Goal: Task Accomplishment & Management: Use online tool/utility

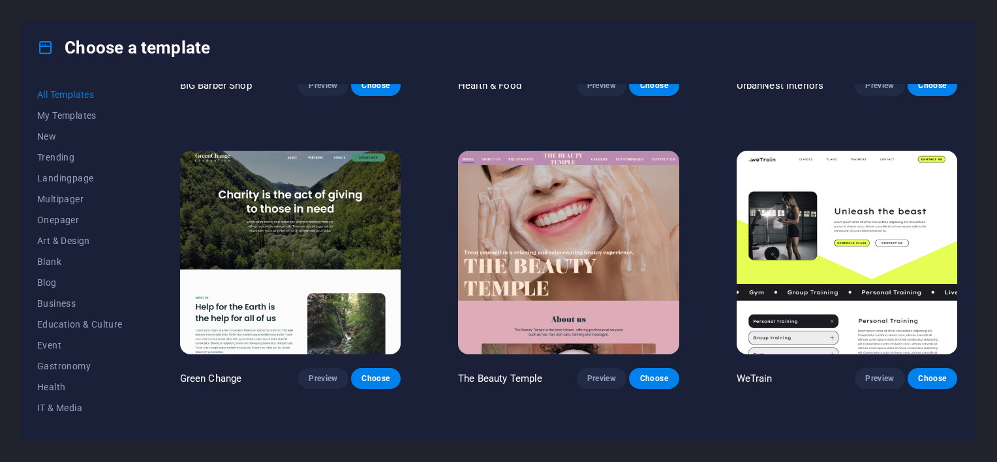
scroll to position [1693, 0]
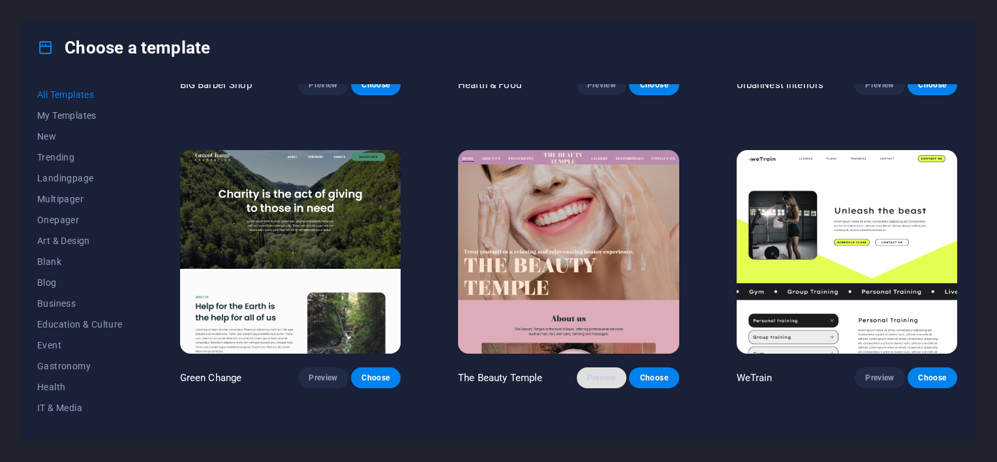
click at [599, 375] on button "Preview" at bounding box center [602, 377] width 50 height 21
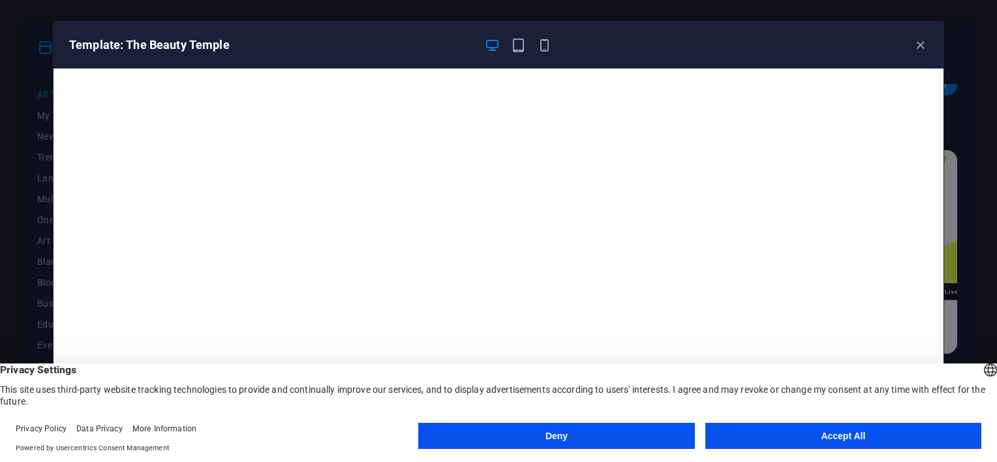
click at [615, 429] on button "Deny" at bounding box center [556, 436] width 276 height 26
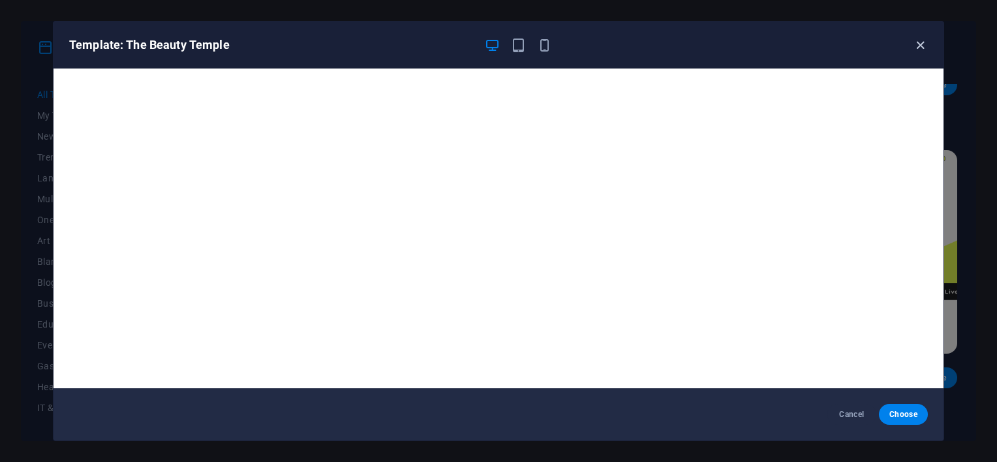
click at [920, 42] on icon "button" at bounding box center [920, 45] width 15 height 15
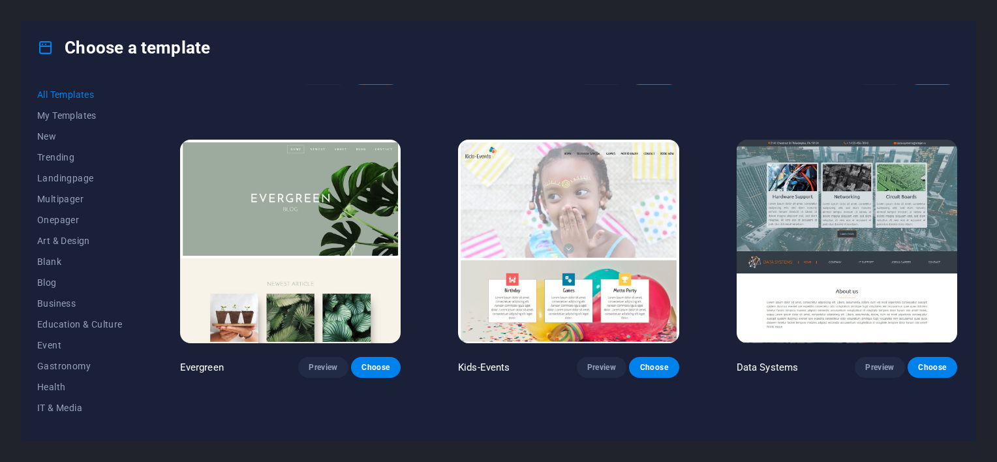
scroll to position [5223, 0]
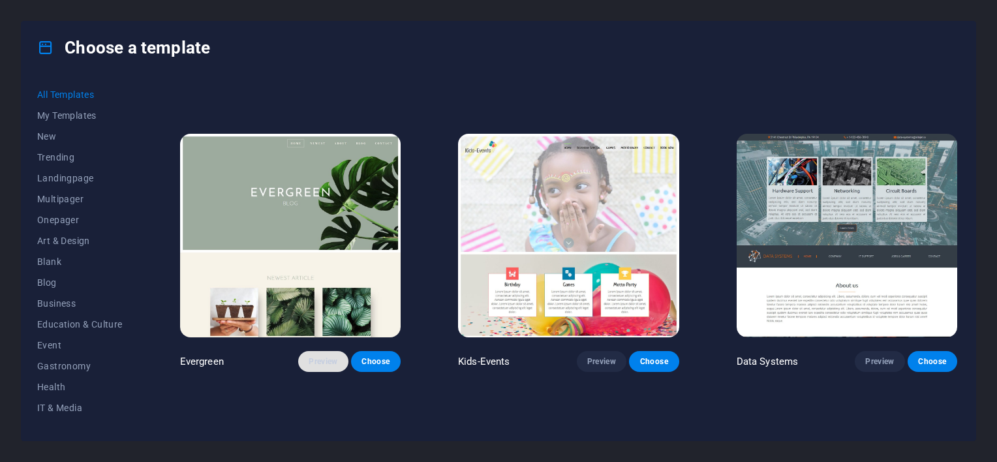
click at [318, 356] on span "Preview" at bounding box center [323, 361] width 29 height 10
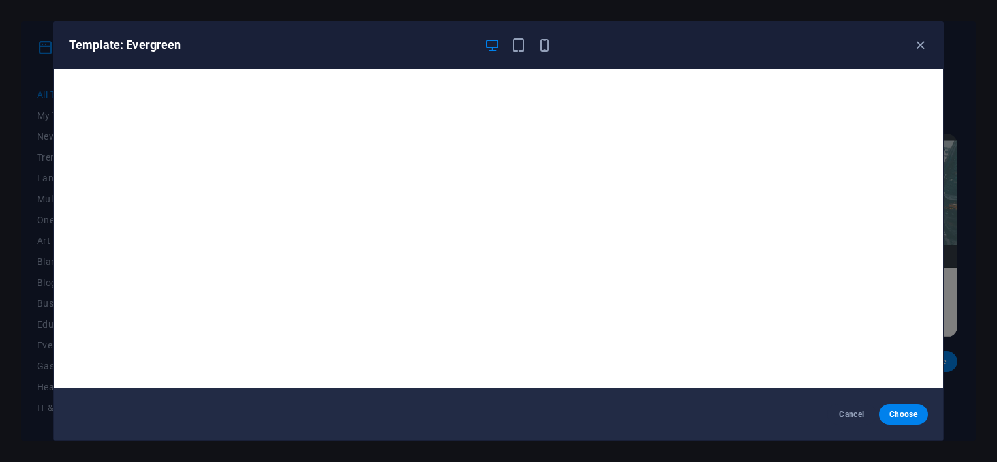
scroll to position [3, 0]
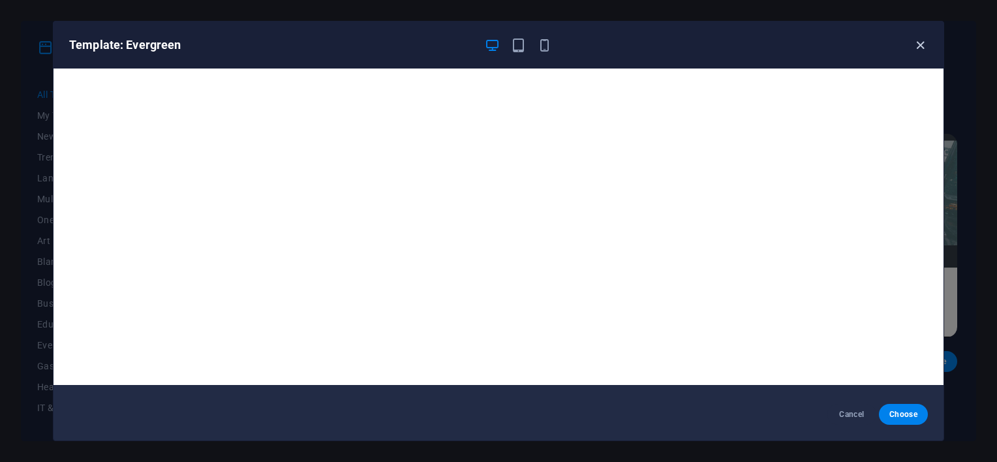
click at [919, 42] on icon "button" at bounding box center [920, 45] width 15 height 15
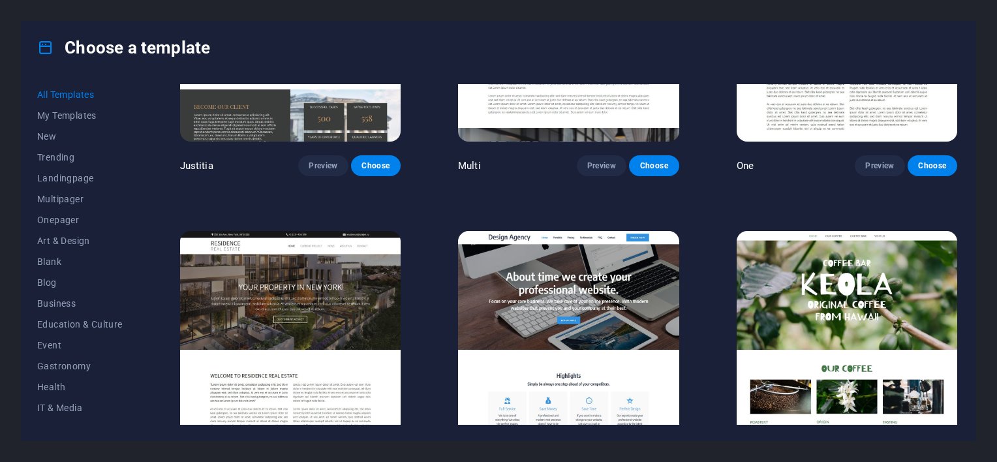
scroll to position [12210, 0]
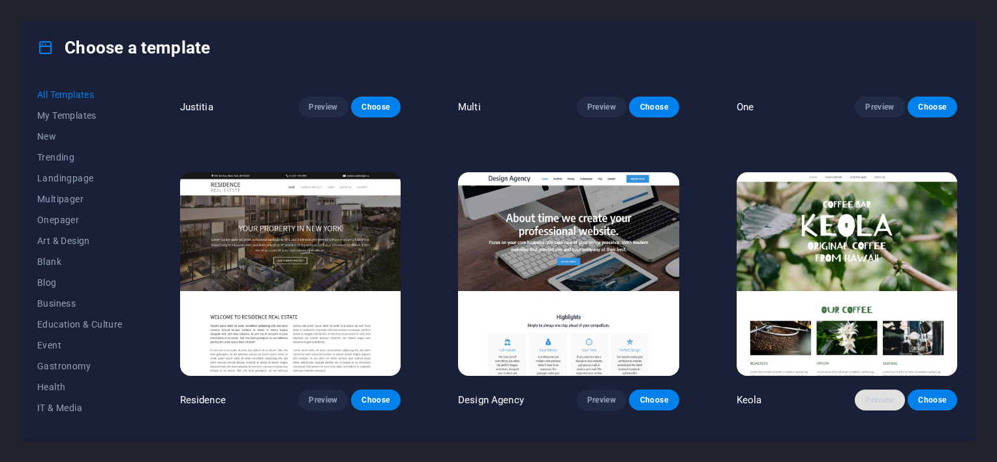
click at [871, 395] on span "Preview" at bounding box center [879, 400] width 29 height 10
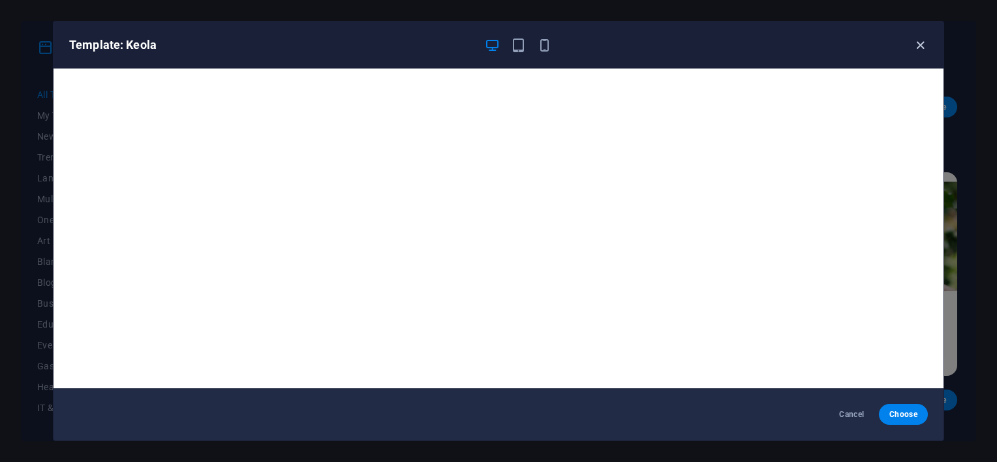
click at [924, 38] on icon "button" at bounding box center [920, 45] width 15 height 15
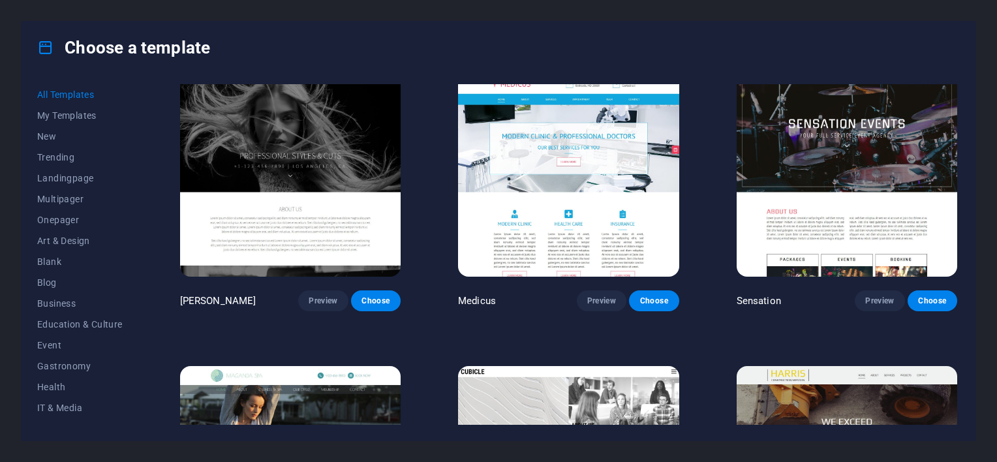
scroll to position [12603, 0]
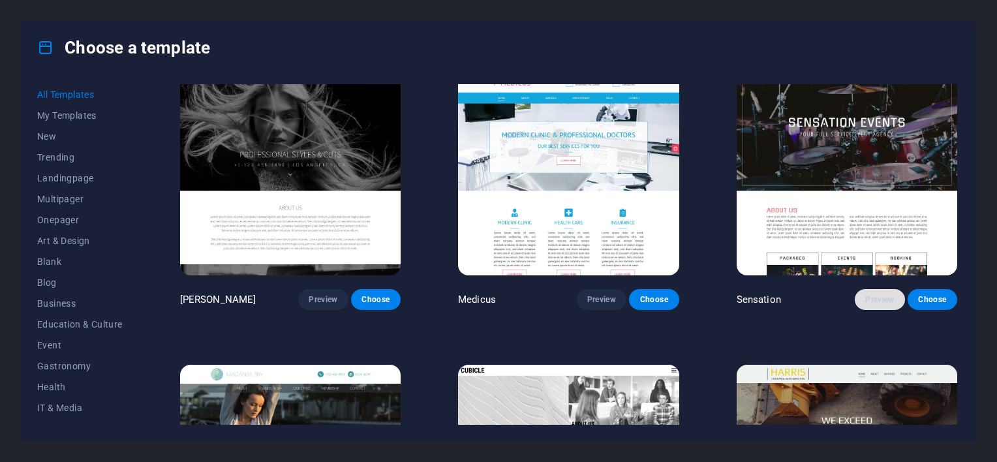
click at [881, 294] on span "Preview" at bounding box center [879, 299] width 29 height 10
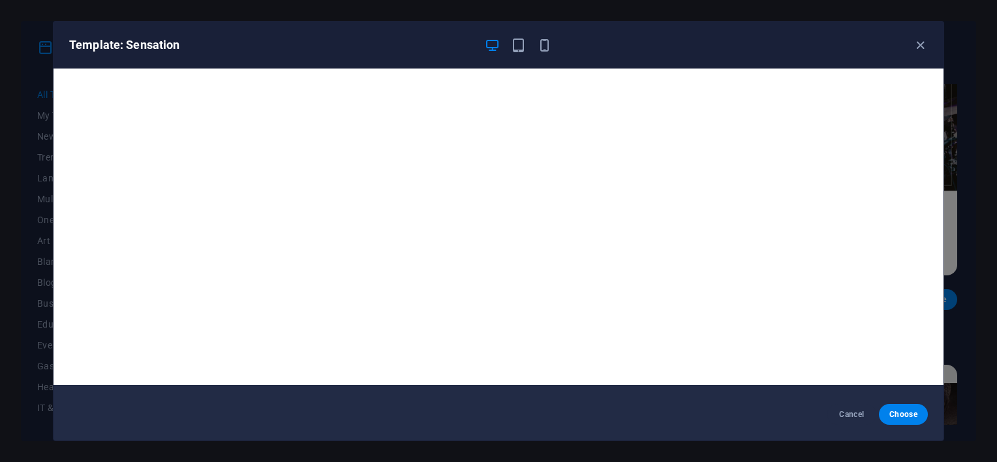
scroll to position [0, 0]
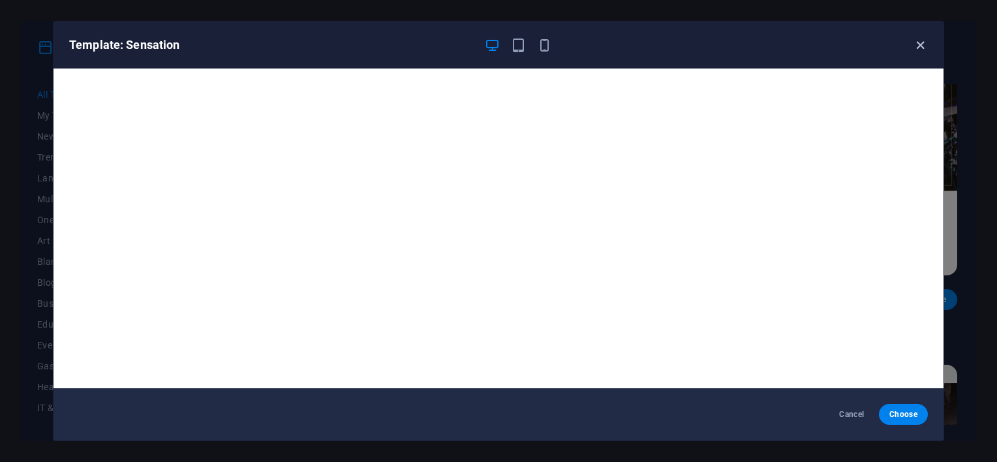
click at [924, 38] on icon "button" at bounding box center [920, 45] width 15 height 15
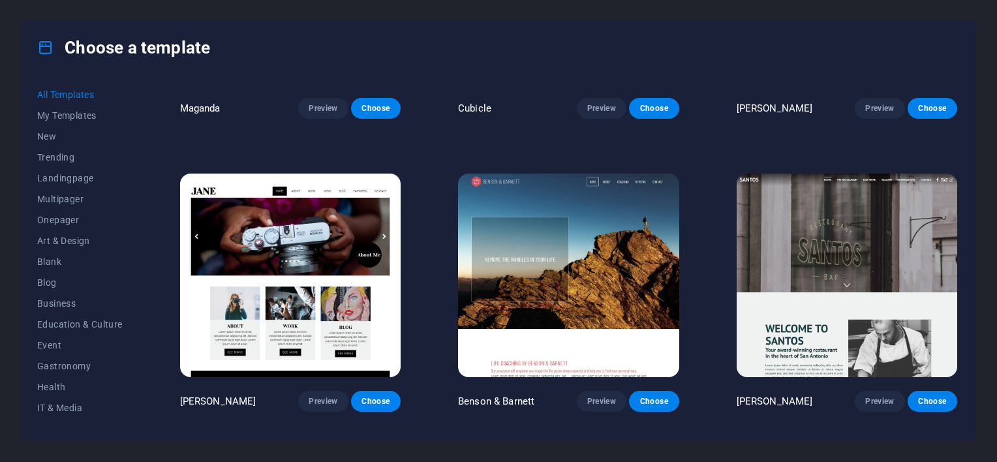
scroll to position [13088, 0]
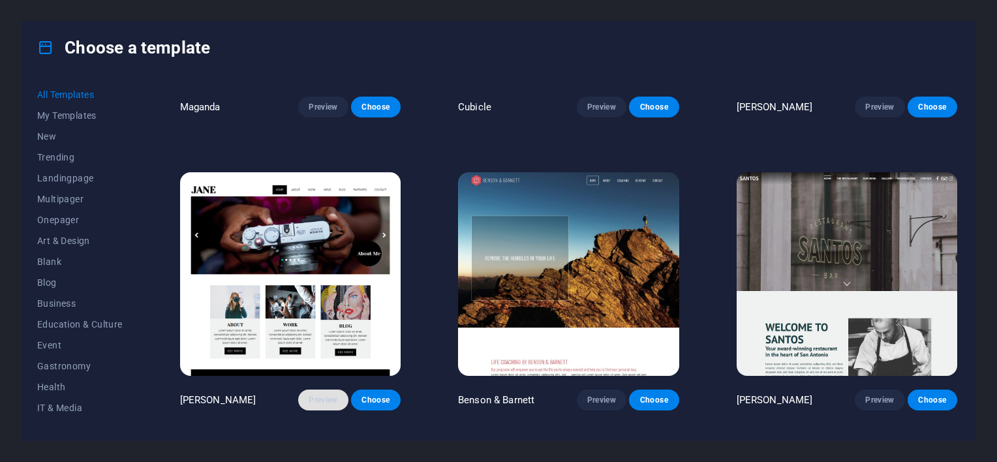
click at [305, 389] on button "Preview" at bounding box center [323, 399] width 50 height 21
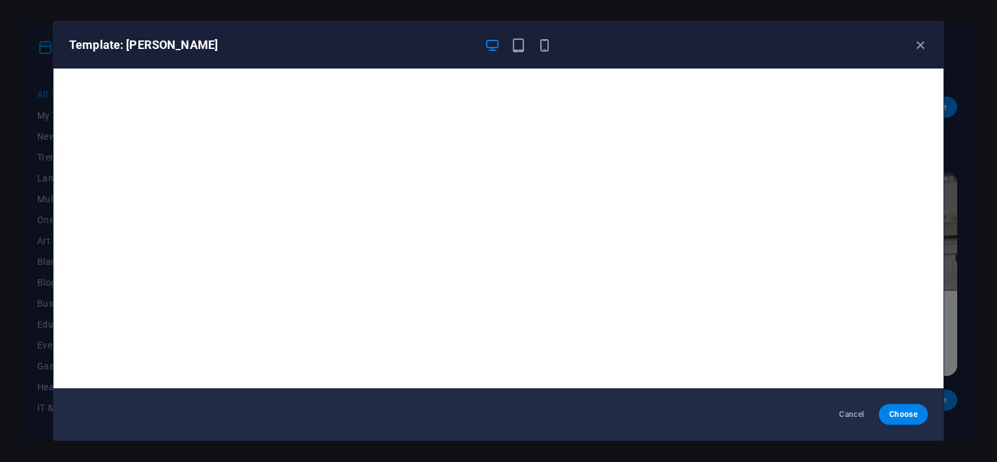
scroll to position [3, 0]
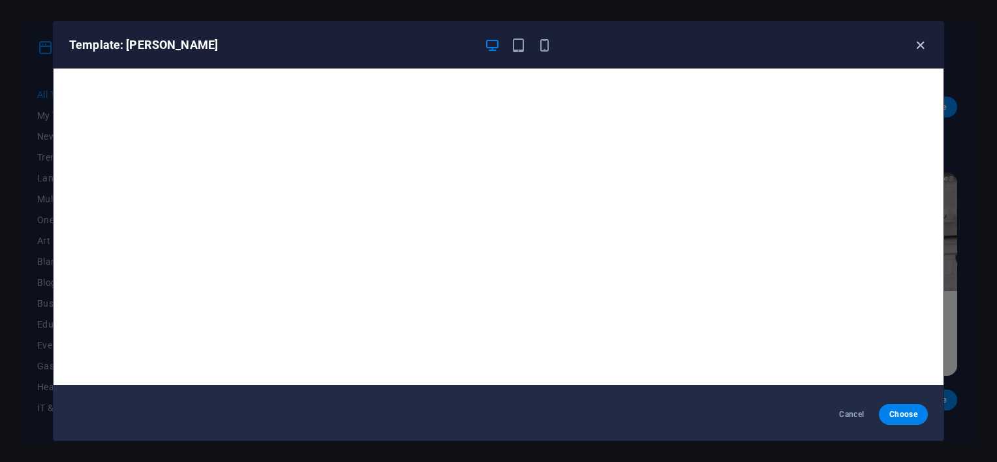
click at [919, 41] on icon "button" at bounding box center [920, 45] width 15 height 15
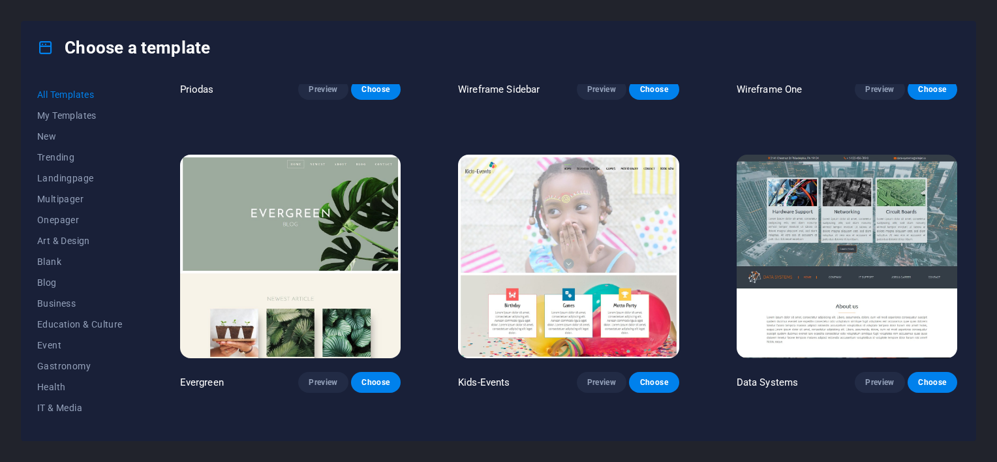
scroll to position [5202, 0]
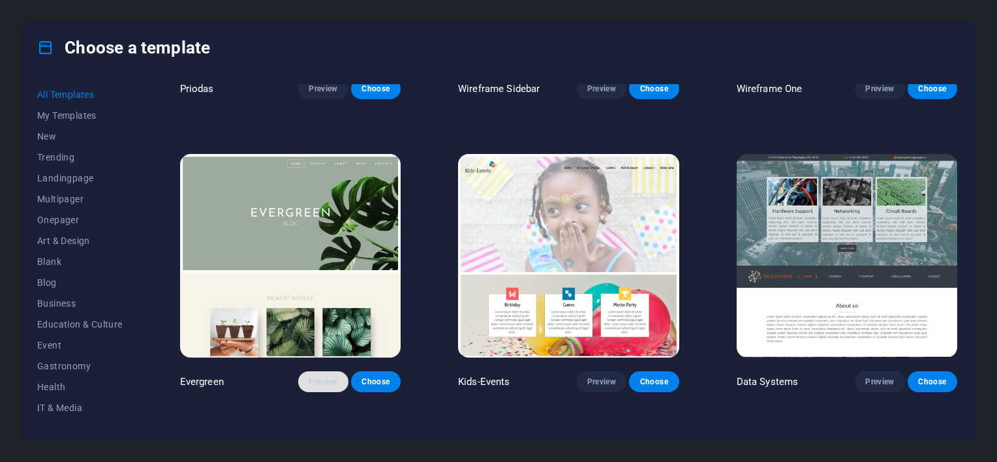
click at [320, 371] on button "Preview" at bounding box center [323, 381] width 50 height 21
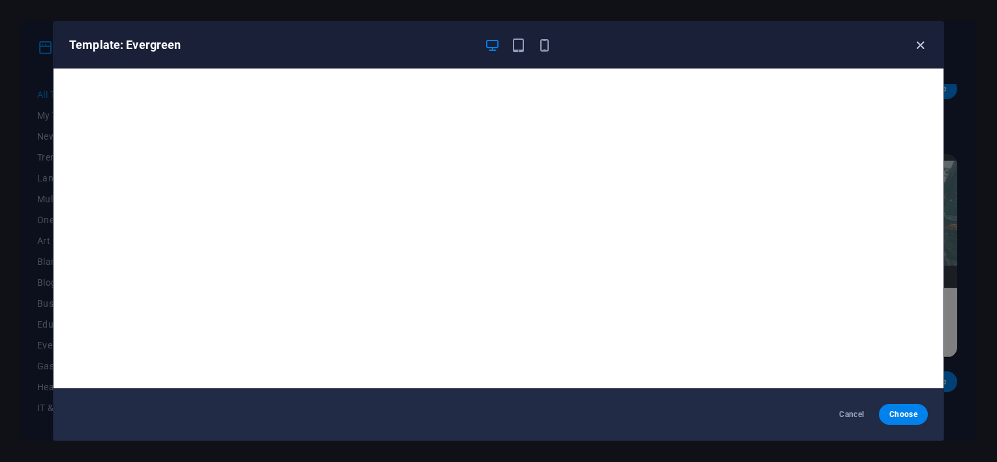
click at [924, 48] on icon "button" at bounding box center [920, 45] width 15 height 15
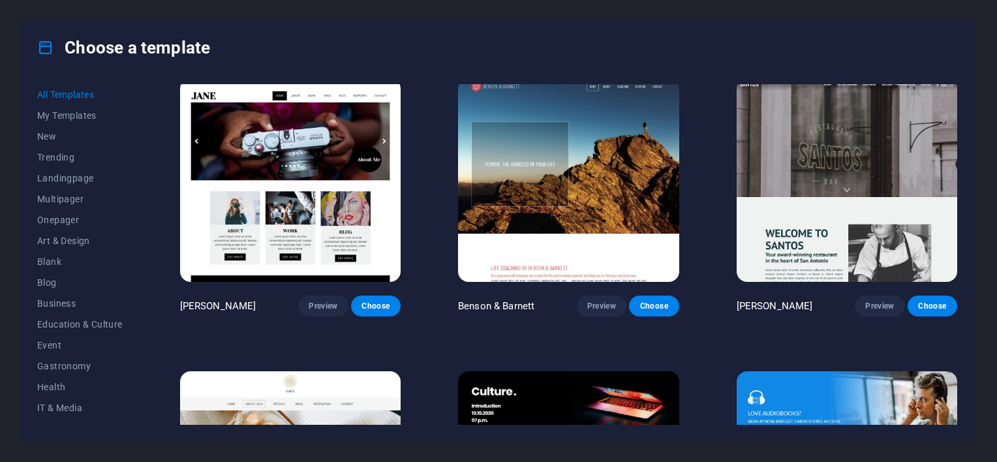
scroll to position [13159, 0]
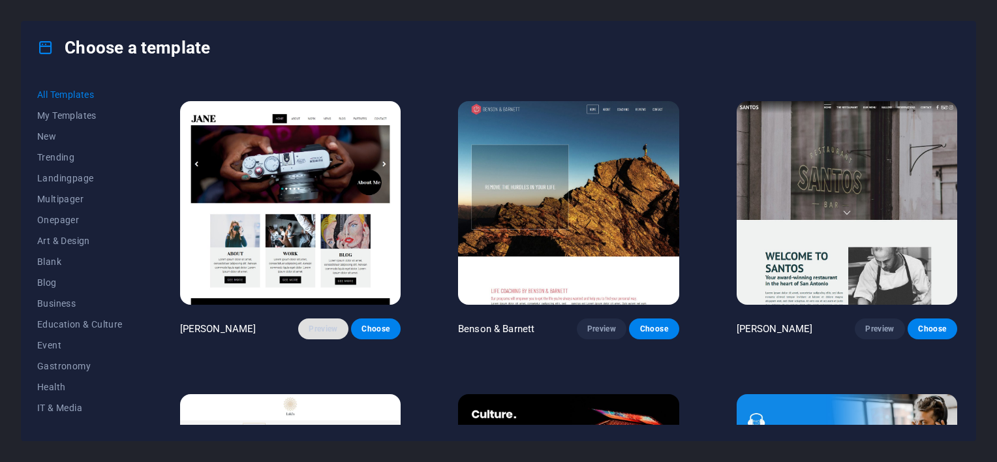
click at [323, 318] on button "Preview" at bounding box center [323, 328] width 50 height 21
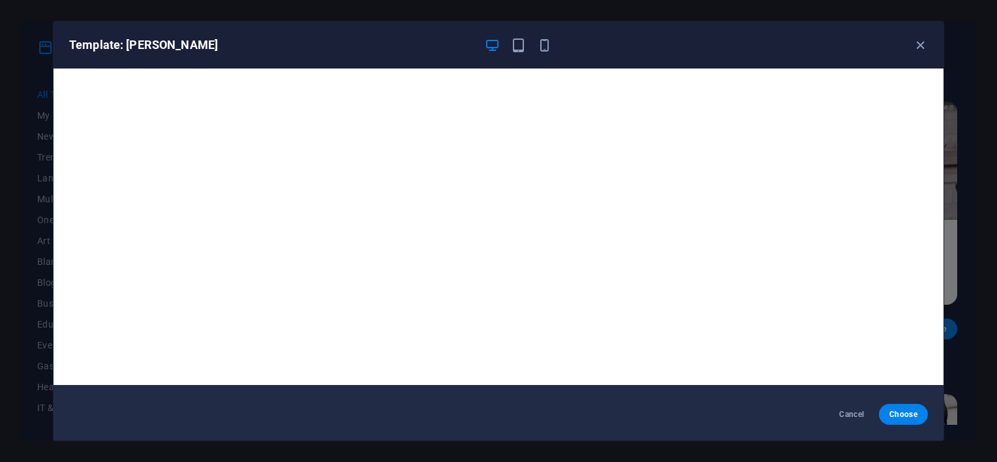
scroll to position [0, 0]
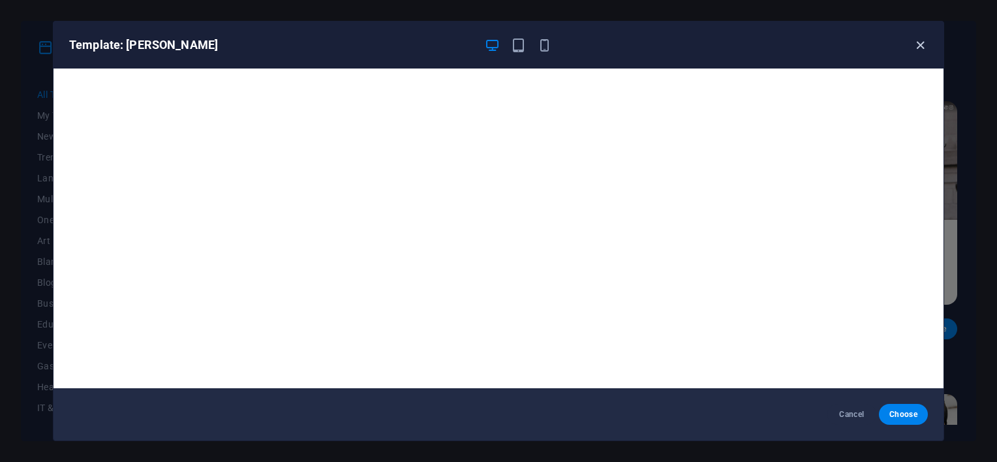
click at [916, 49] on icon "button" at bounding box center [920, 45] width 15 height 15
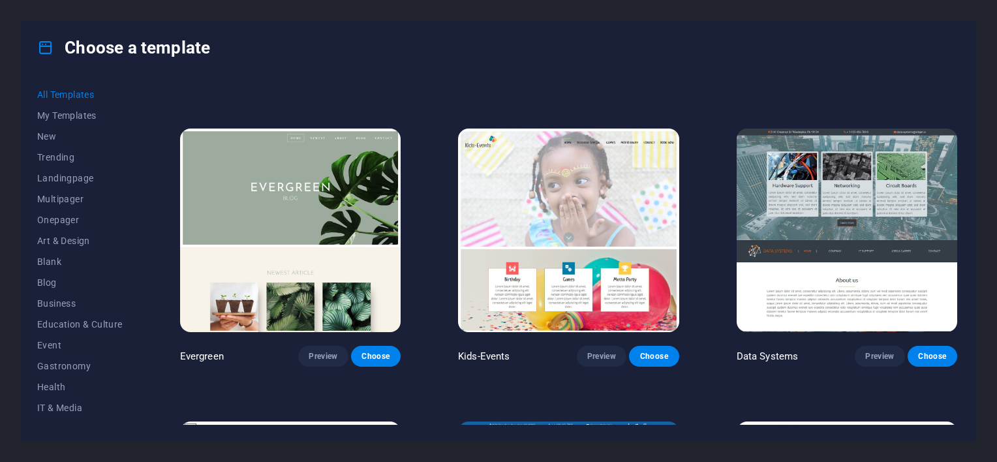
scroll to position [5231, 0]
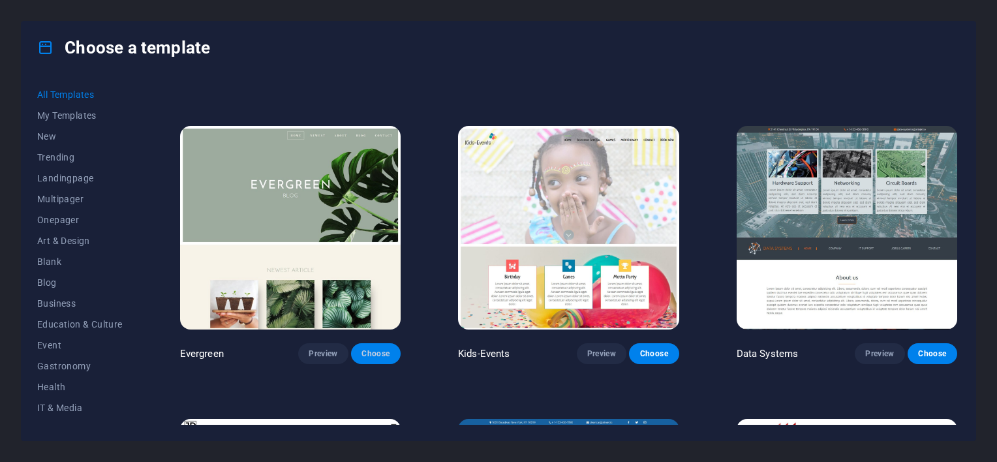
click at [368, 343] on button "Choose" at bounding box center [376, 353] width 50 height 21
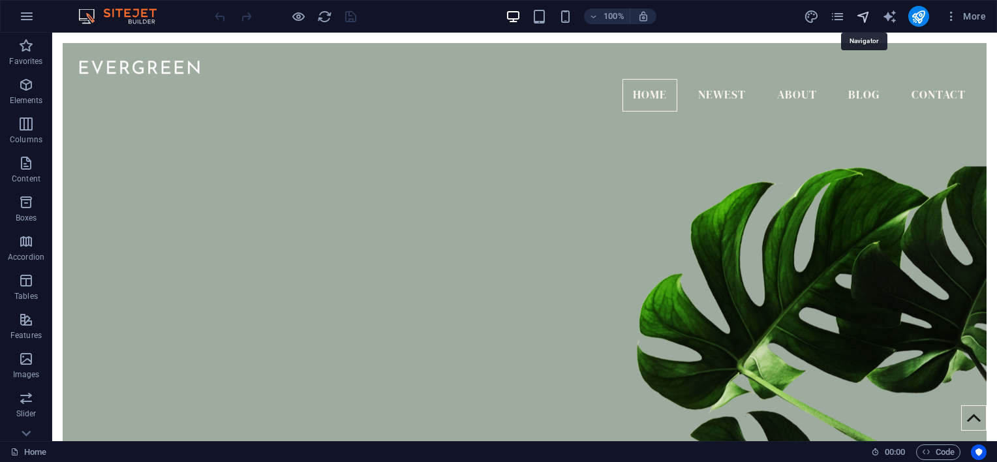
click at [863, 10] on icon "navigator" at bounding box center [863, 16] width 15 height 15
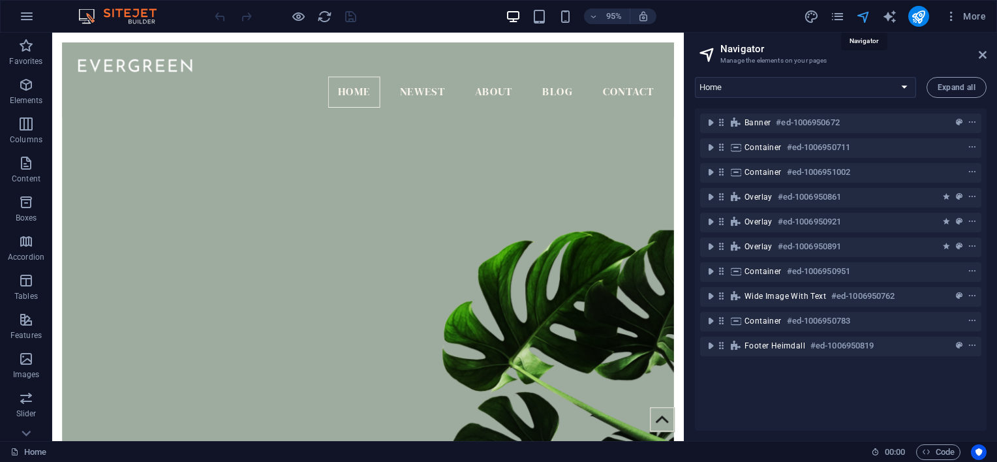
click at [864, 16] on icon "navigator" at bounding box center [863, 16] width 15 height 15
click at [982, 50] on icon at bounding box center [982, 55] width 8 height 10
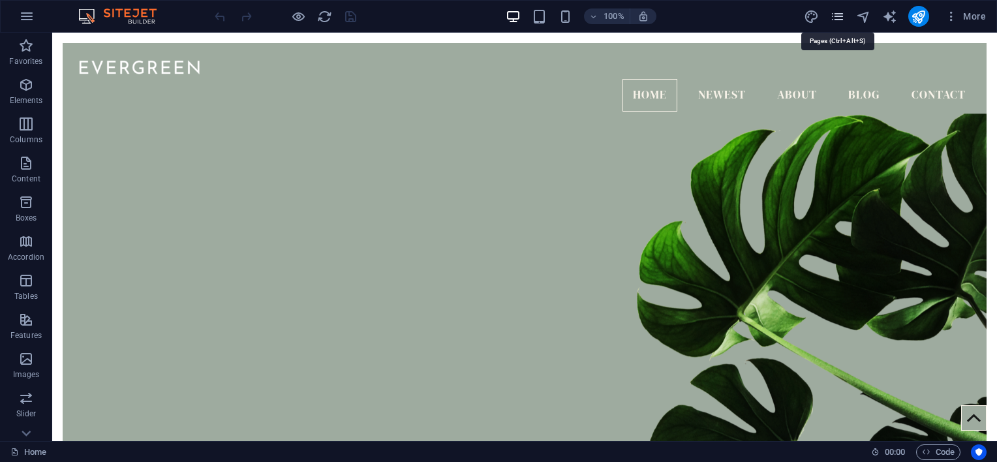
click at [839, 16] on icon "pages" at bounding box center [837, 16] width 15 height 15
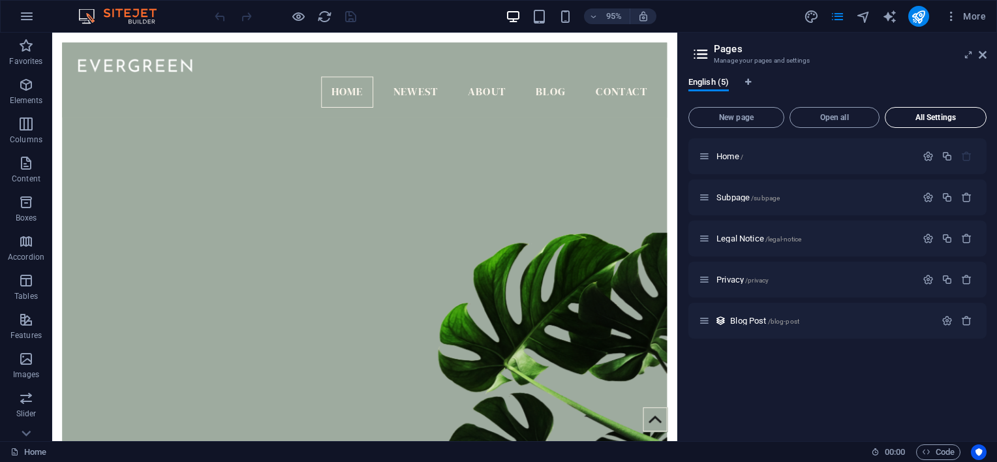
click at [931, 117] on span "All Settings" at bounding box center [935, 117] width 90 height 8
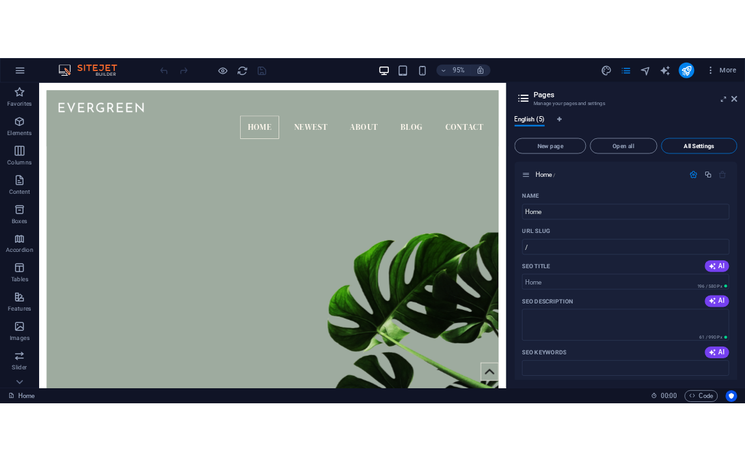
scroll to position [1946, 0]
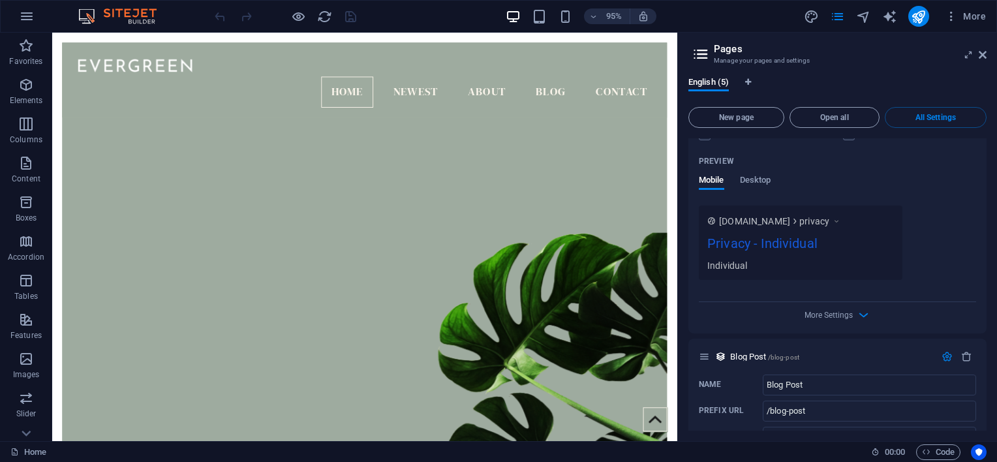
click at [982, 48] on h2 "Pages" at bounding box center [850, 49] width 273 height 12
click at [981, 51] on icon at bounding box center [982, 55] width 8 height 10
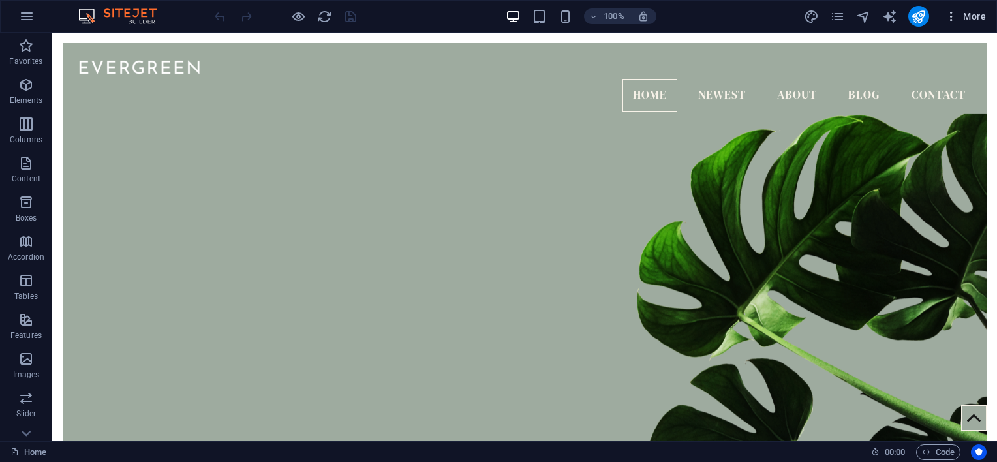
click at [971, 20] on span "More" at bounding box center [964, 16] width 41 height 13
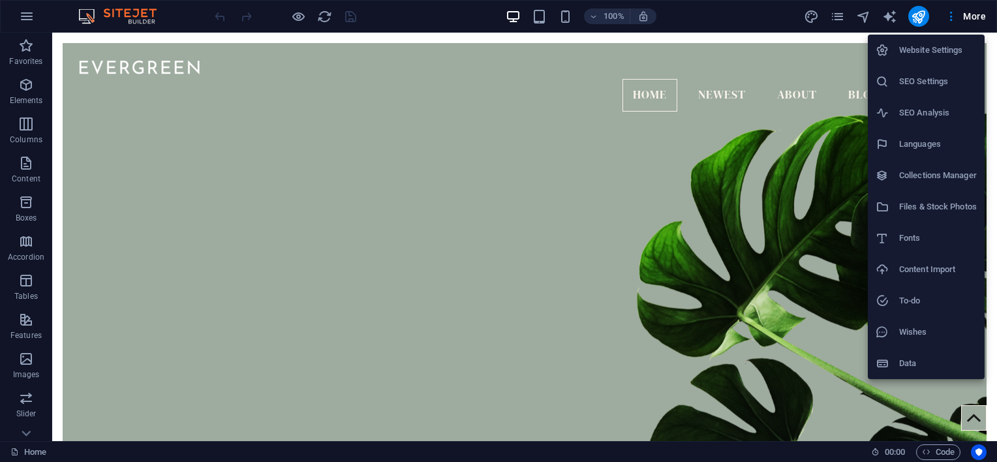
click at [566, 177] on div at bounding box center [498, 231] width 997 height 462
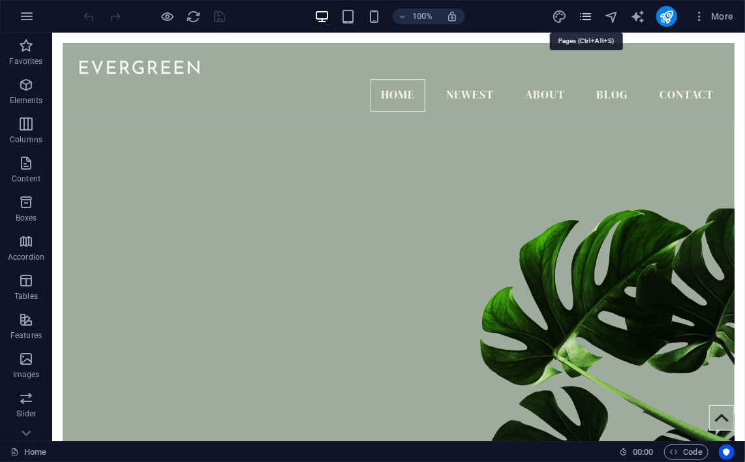
click at [590, 16] on icon "pages" at bounding box center [585, 16] width 15 height 15
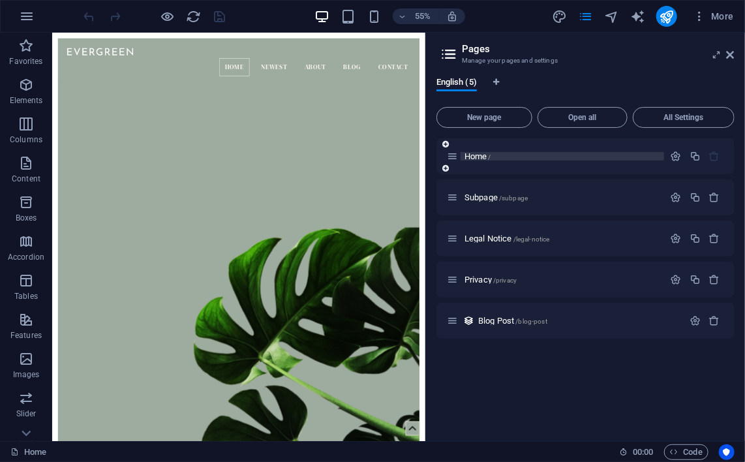
click at [473, 157] on span "Home /" at bounding box center [477, 156] width 27 height 10
click at [481, 156] on span "Home /" at bounding box center [477, 156] width 27 height 10
click at [472, 153] on span "Home /" at bounding box center [477, 156] width 27 height 10
click at [480, 194] on span "Subpage /subpage" at bounding box center [495, 197] width 63 height 10
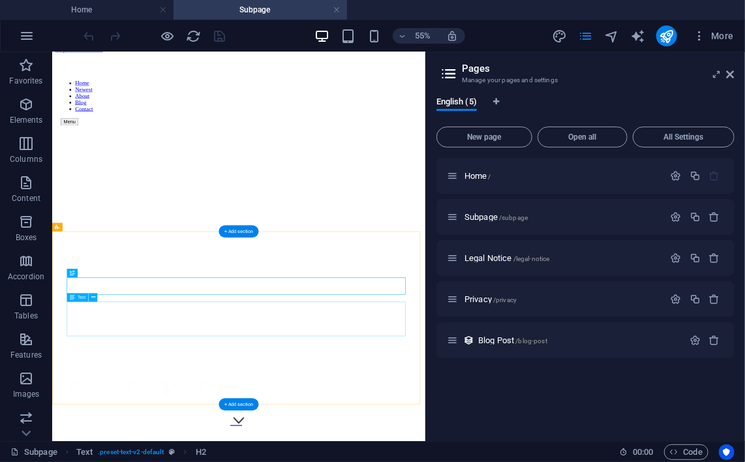
scroll to position [0, 0]
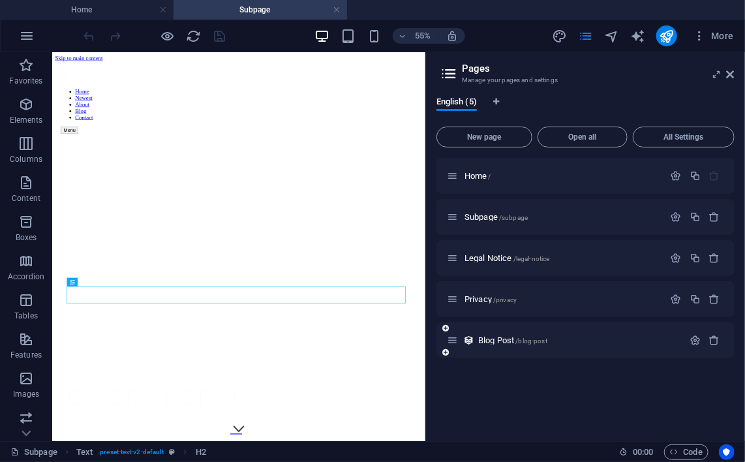
click at [494, 333] on div "Blog Post /blog-post" at bounding box center [565, 340] width 236 height 15
click at [494, 337] on span "Blog Post /blog-post" at bounding box center [512, 340] width 69 height 10
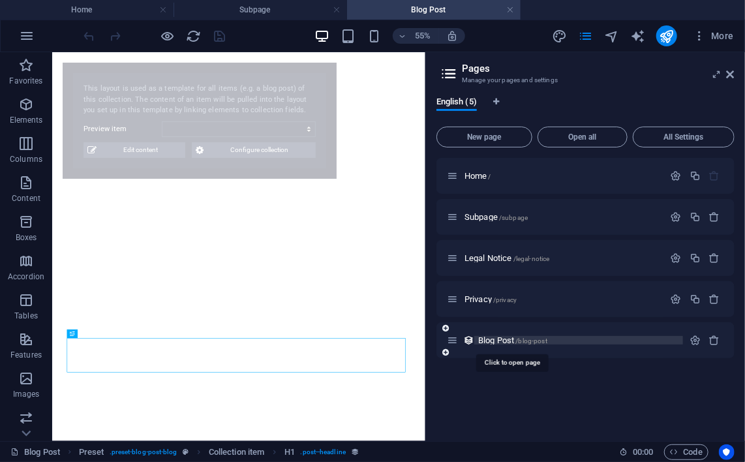
select select "68df5526fe0fb4f668025658"
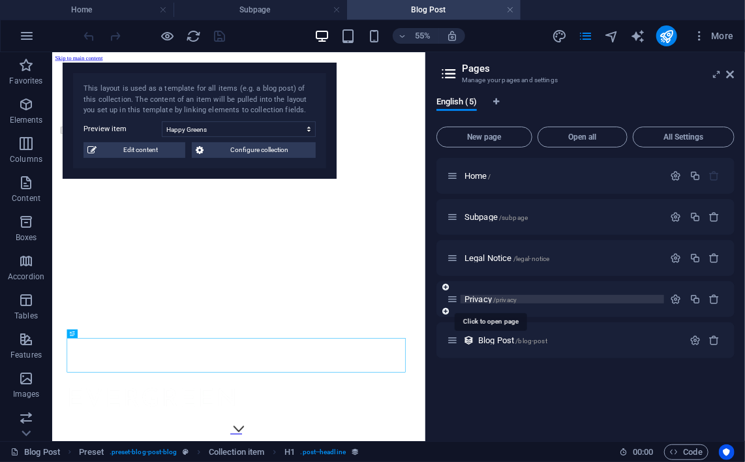
click at [481, 301] on span "Privacy /privacy" at bounding box center [490, 299] width 52 height 10
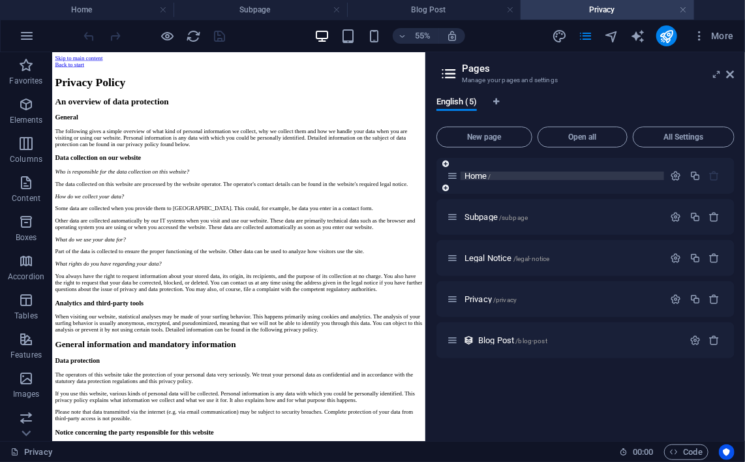
click at [466, 172] on span "Home /" at bounding box center [477, 176] width 27 height 10
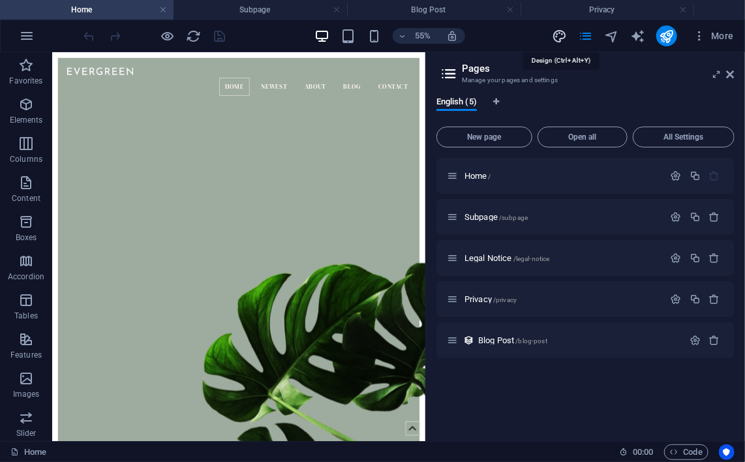
click at [564, 37] on icon "design" at bounding box center [559, 36] width 15 height 15
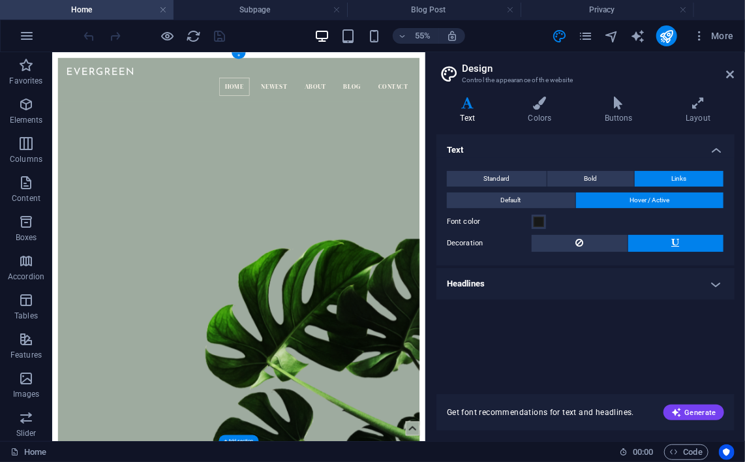
click at [385, 250] on figure at bounding box center [390, 446] width 657 height 663
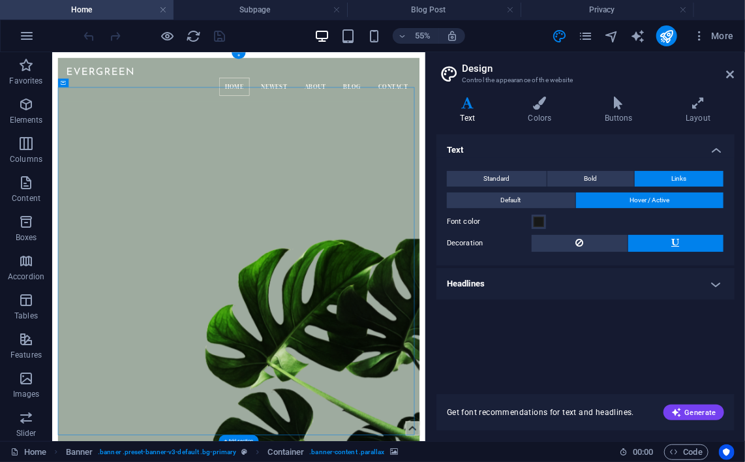
click at [470, 290] on figure at bounding box center [390, 446] width 657 height 663
click at [600, 177] on button "Bold" at bounding box center [590, 179] width 87 height 16
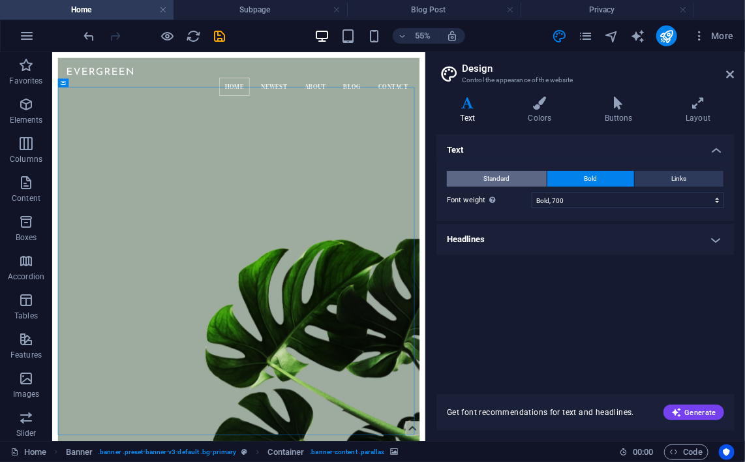
click at [511, 174] on button "Standard" at bounding box center [497, 179] width 100 height 16
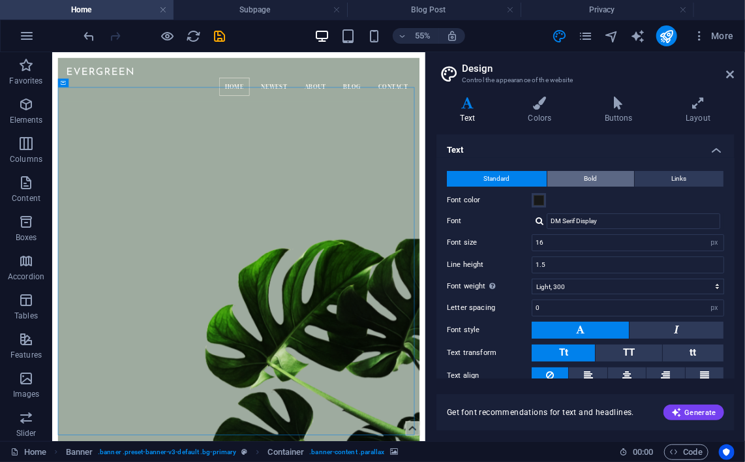
click at [598, 175] on button "Bold" at bounding box center [590, 179] width 87 height 16
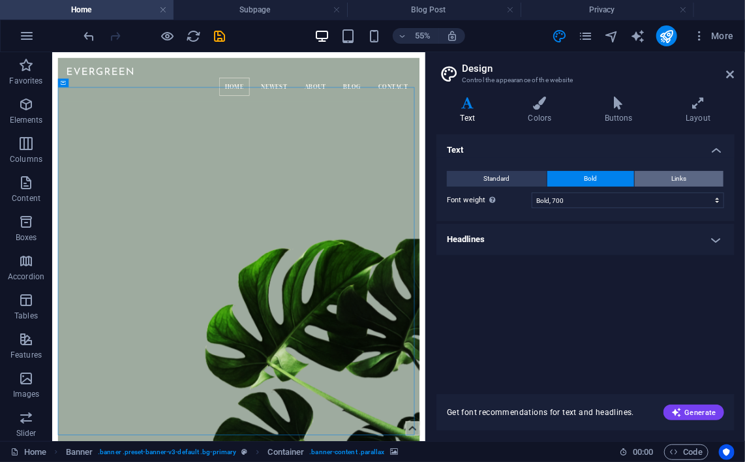
click at [677, 177] on span "Links" at bounding box center [679, 179] width 15 height 16
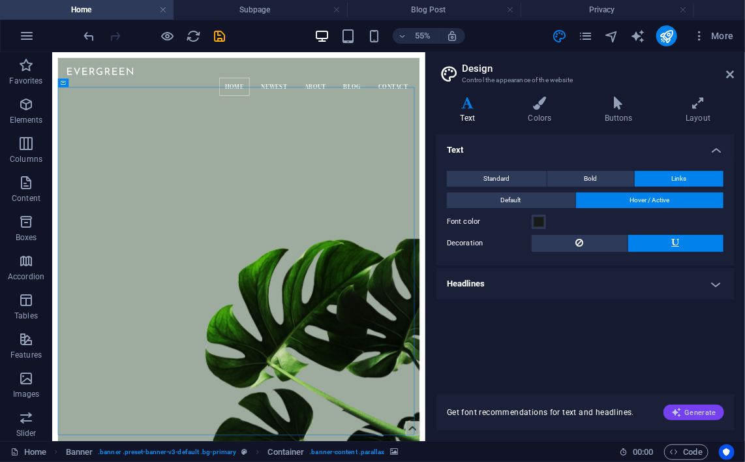
click at [693, 408] on span "Generate" at bounding box center [693, 412] width 45 height 10
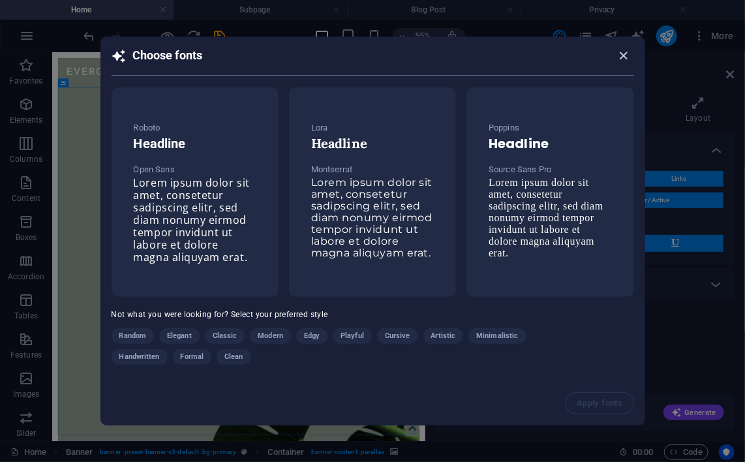
click at [626, 63] on icon "button" at bounding box center [623, 55] width 15 height 15
